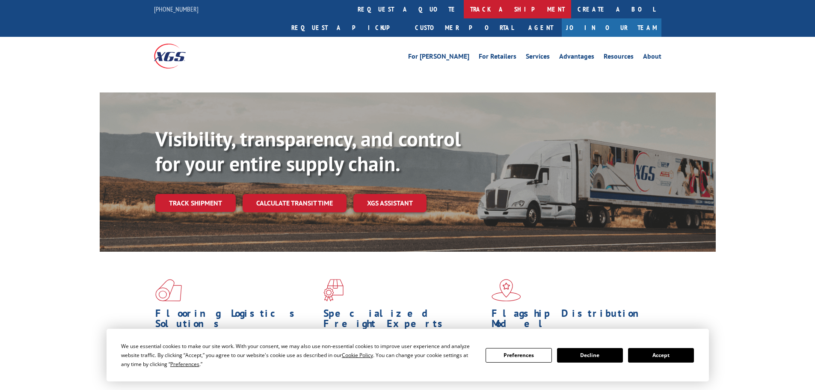
click at [464, 10] on link "track a shipment" at bounding box center [517, 9] width 107 height 18
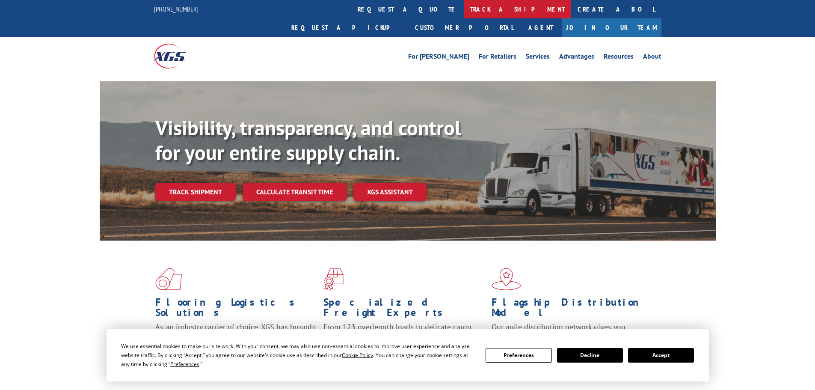
click at [464, 12] on link "track a shipment" at bounding box center [517, 9] width 107 height 18
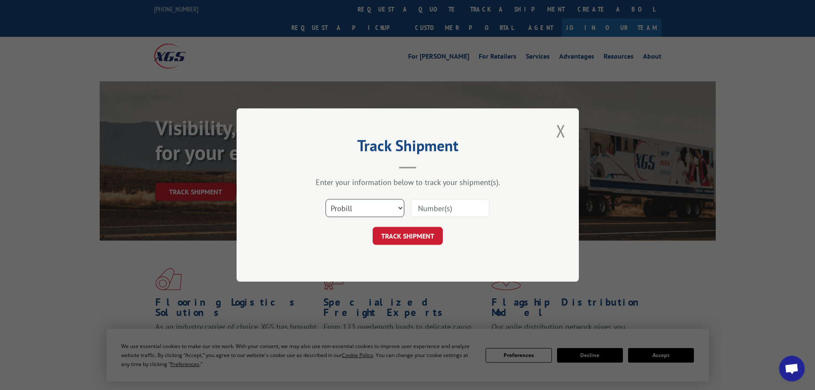
click at [362, 214] on select "Select category... Probill BOL PO" at bounding box center [364, 208] width 79 height 18
select select "po"
click at [325, 199] on select "Select category... Probill BOL PO" at bounding box center [364, 208] width 79 height 18
click at [423, 213] on input at bounding box center [450, 208] width 79 height 18
type input "01529775"
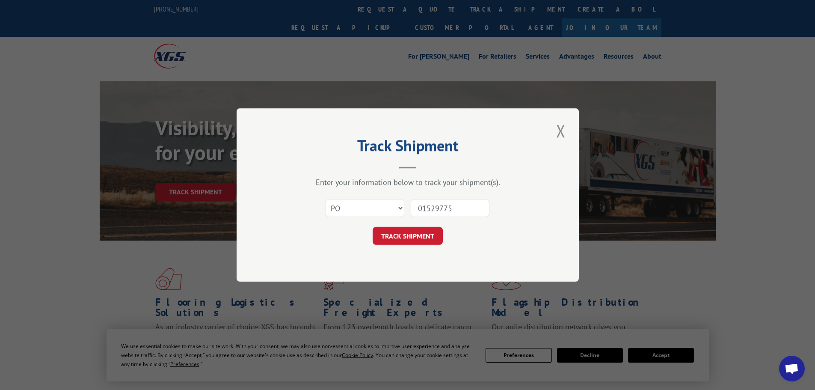
click at [373, 227] on button "TRACK SHIPMENT" at bounding box center [408, 236] width 70 height 18
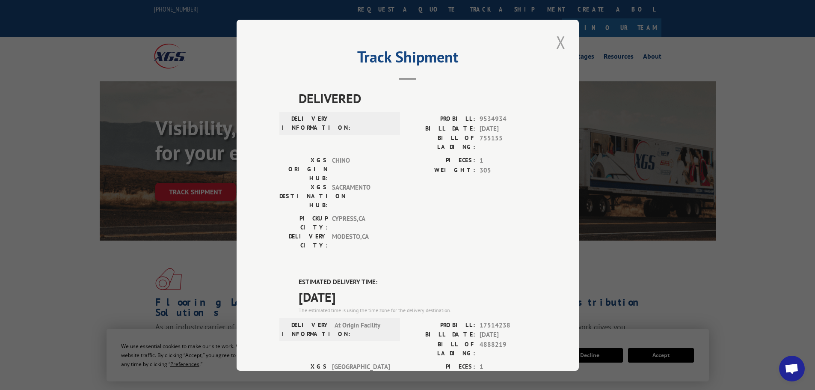
click at [562, 39] on button "Close modal" at bounding box center [560, 42] width 15 height 24
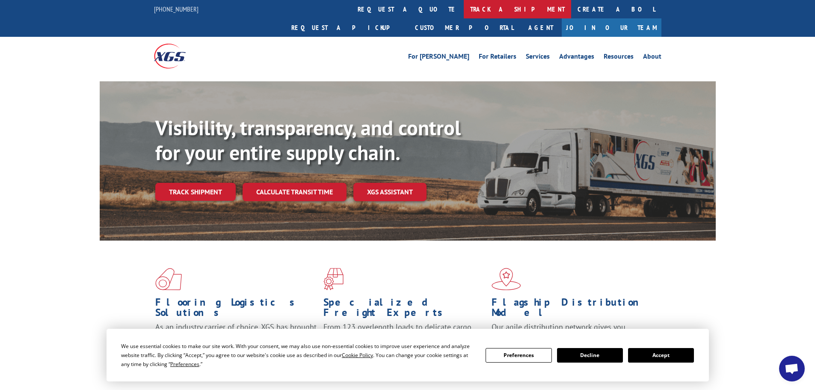
click at [464, 8] on link "track a shipment" at bounding box center [517, 9] width 107 height 18
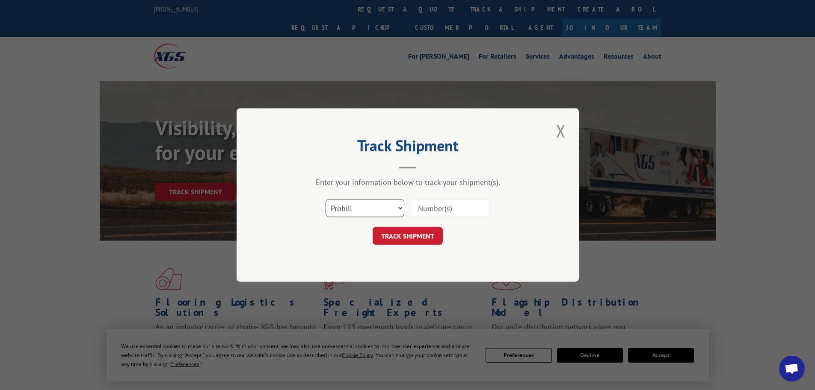
click at [367, 213] on select "Select category... Probill BOL PO" at bounding box center [364, 208] width 79 height 18
select select "po"
click at [325, 199] on select "Select category... Probill BOL PO" at bounding box center [364, 208] width 79 height 18
click at [430, 209] on input at bounding box center [450, 208] width 79 height 18
type input "01529708"
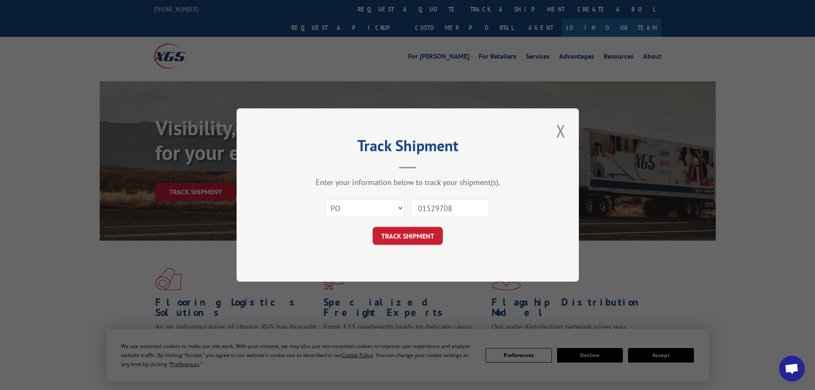
click at [373, 227] on button "TRACK SHIPMENT" at bounding box center [408, 236] width 70 height 18
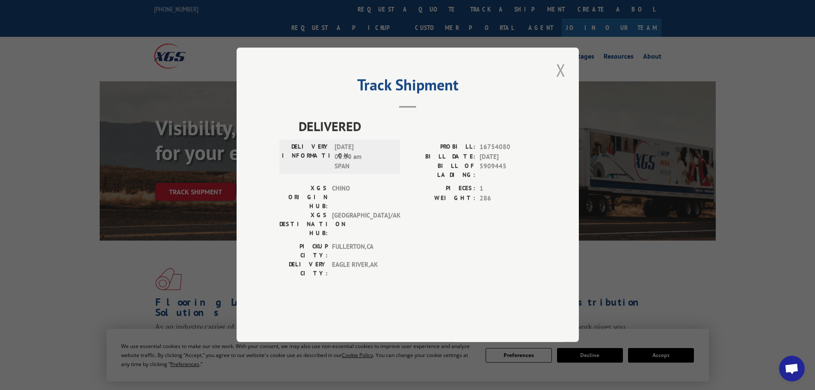
click at [558, 82] on button "Close modal" at bounding box center [560, 70] width 15 height 24
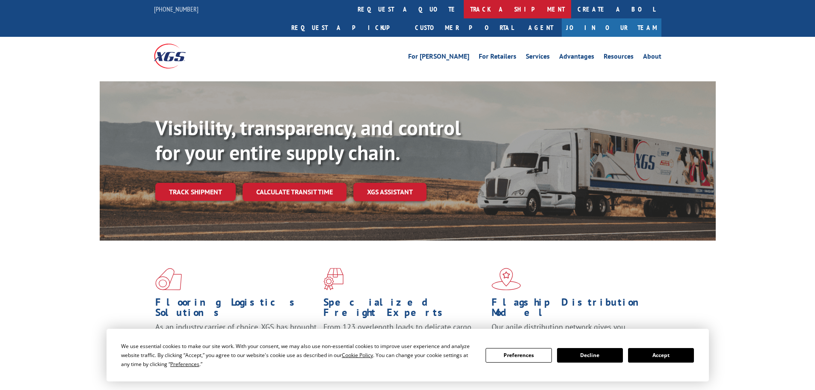
click at [464, 7] on link "track a shipment" at bounding box center [517, 9] width 107 height 18
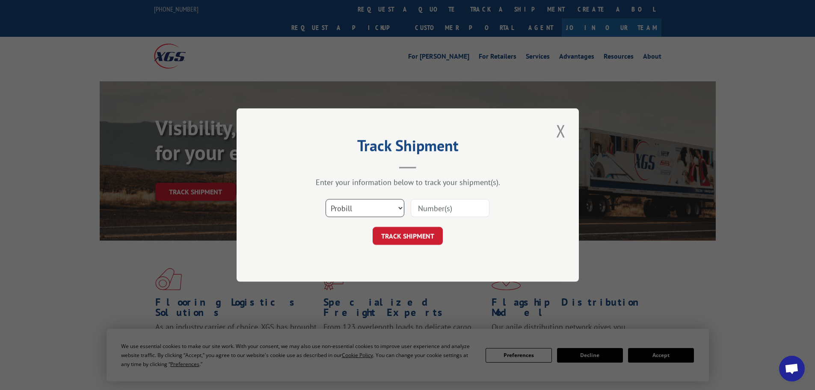
click at [363, 209] on select "Select category... Probill BOL PO" at bounding box center [364, 208] width 79 height 18
select select "po"
click at [325, 199] on select "Select category... Probill BOL PO" at bounding box center [364, 208] width 79 height 18
click at [426, 205] on input at bounding box center [450, 208] width 79 height 18
type input "01529708"
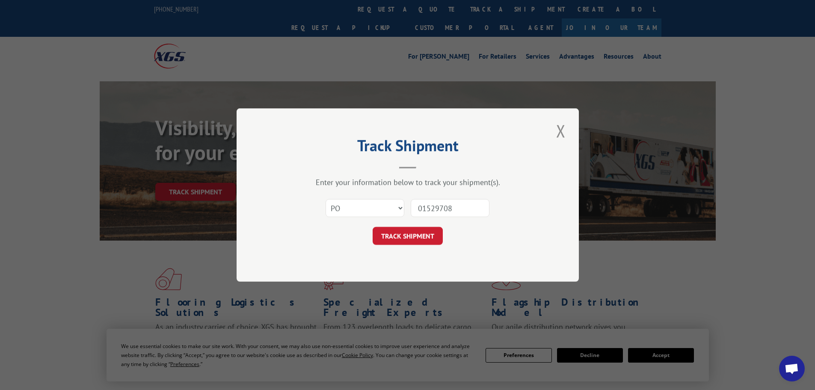
click button "TRACK SHIPMENT" at bounding box center [408, 236] width 70 height 18
